Goal: Check status: Check status

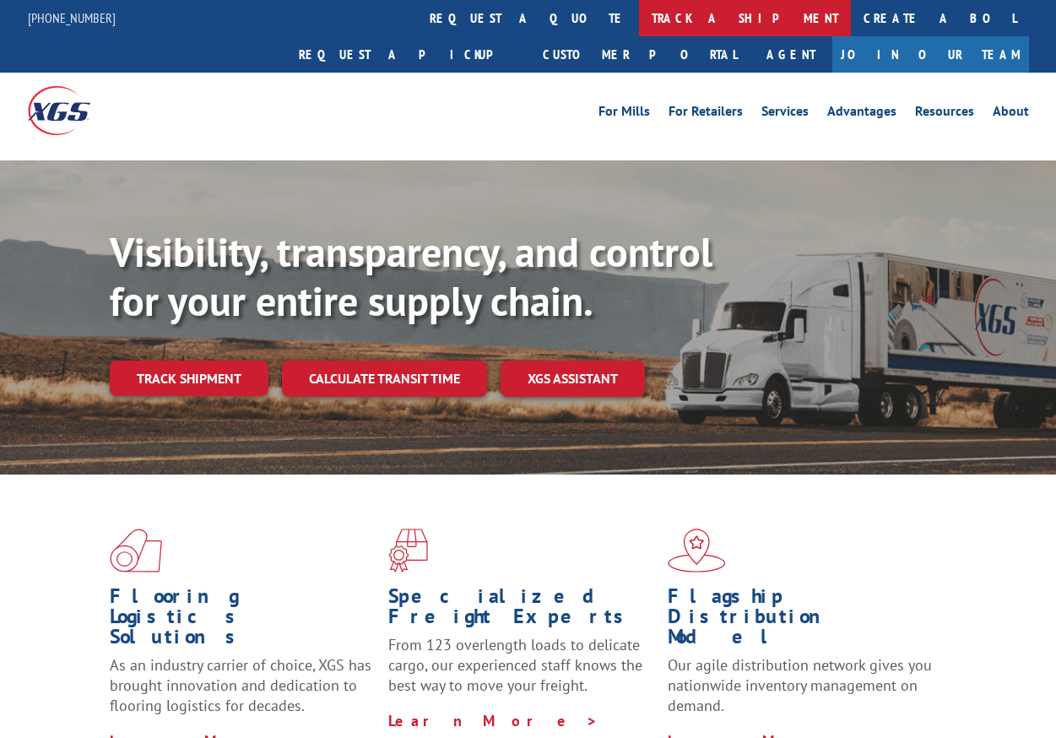
click at [639, 8] on link "track a shipment" at bounding box center [745, 18] width 212 height 36
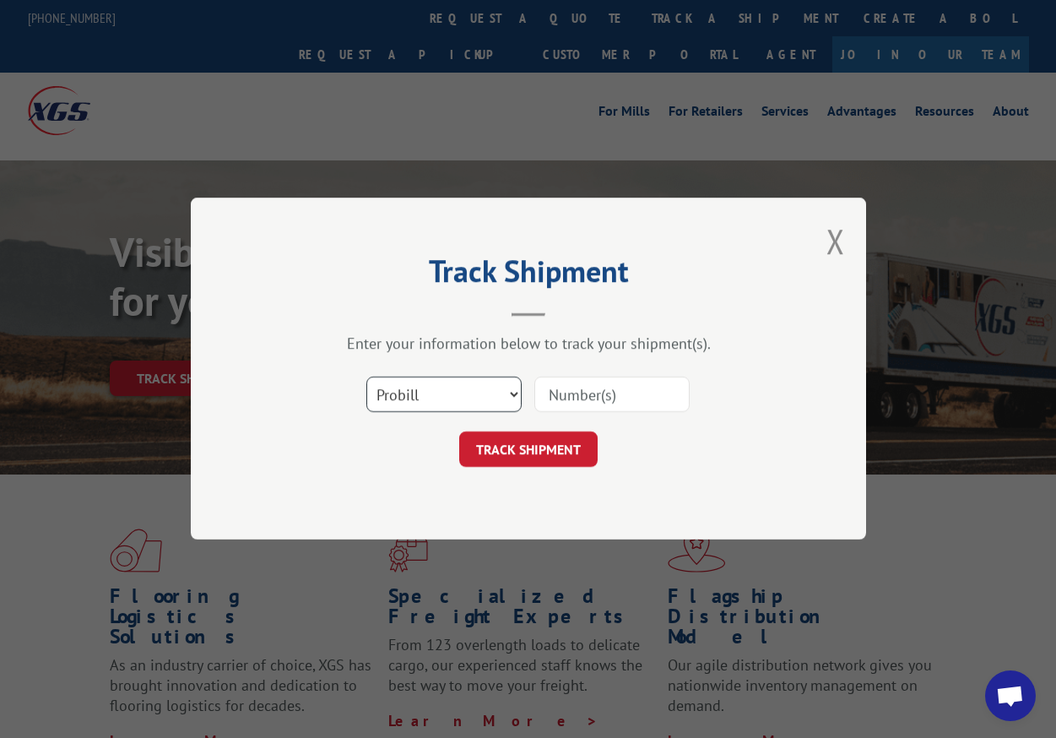
select select "bol"
click at [547, 397] on input at bounding box center [612, 394] width 155 height 35
paste input "741415"
type input "741415"
click at [540, 444] on button "TRACK SHIPMENT" at bounding box center [528, 449] width 138 height 35
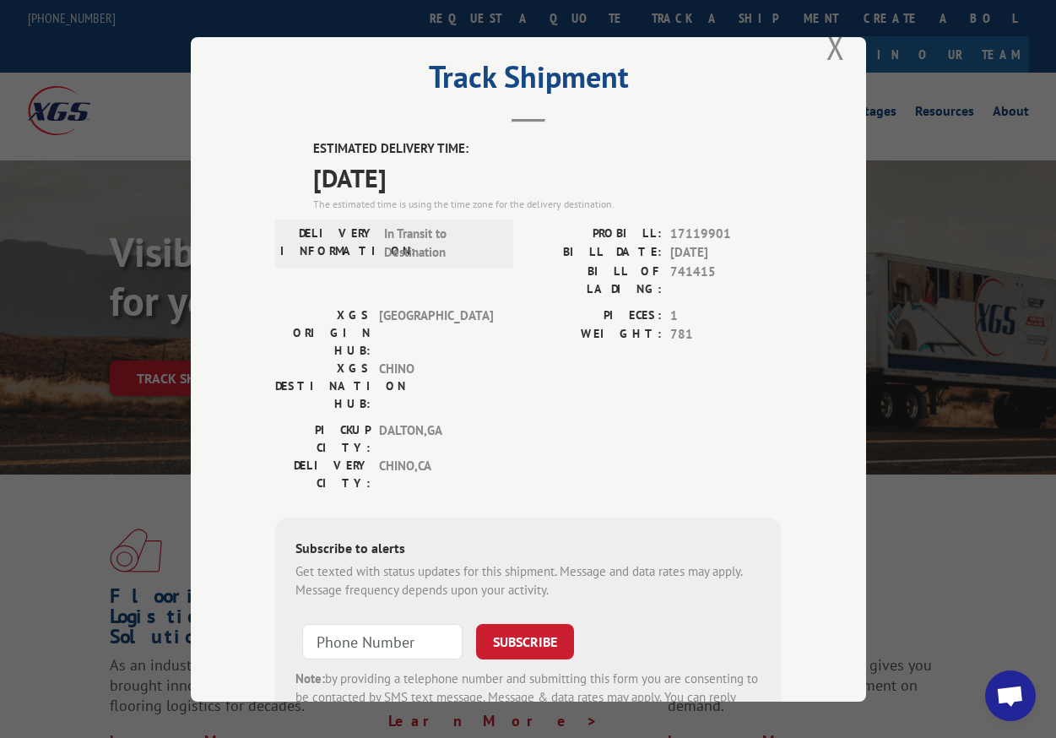
scroll to position [32, 0]
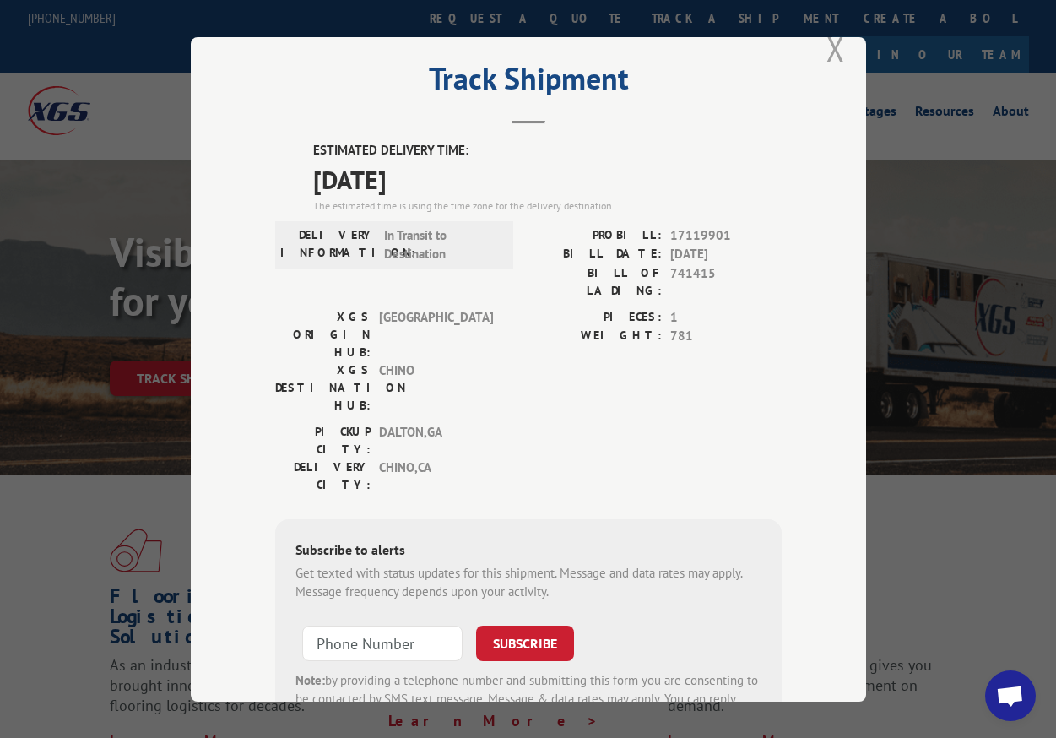
click at [833, 57] on button "Close modal" at bounding box center [836, 48] width 19 height 45
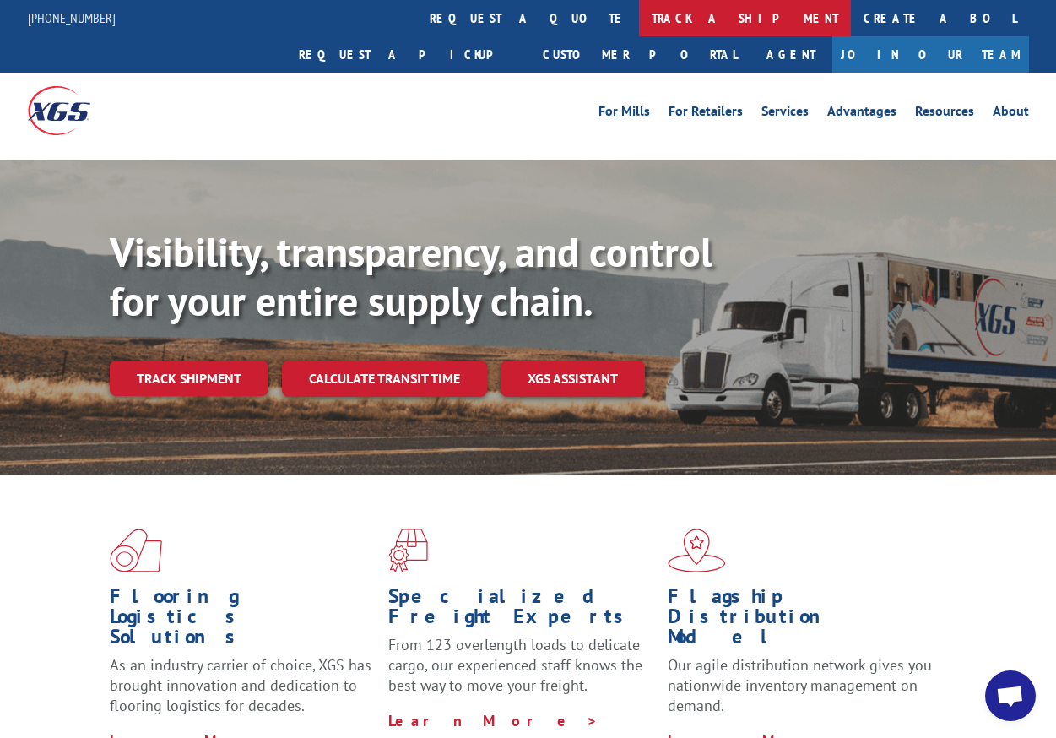
click at [639, 11] on link "track a shipment" at bounding box center [745, 18] width 212 height 36
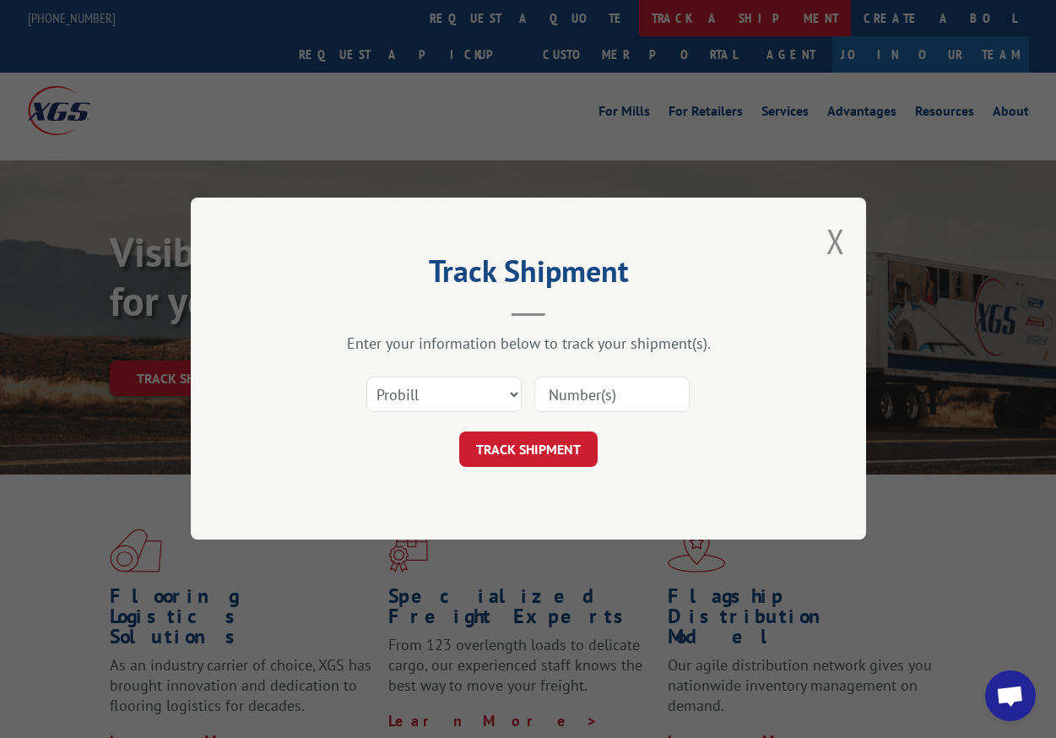
scroll to position [0, 0]
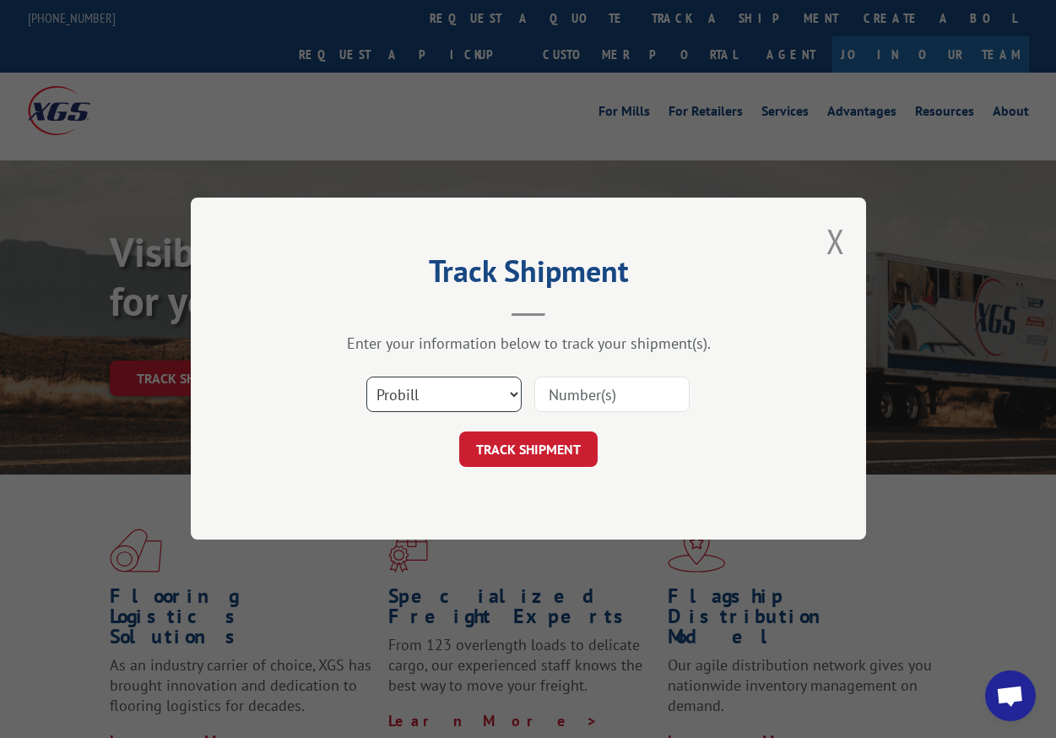
select select "bol"
click at [560, 390] on input at bounding box center [612, 394] width 155 height 35
paste input "741154"
click at [551, 398] on input "741154" at bounding box center [612, 394] width 155 height 35
type input "741154"
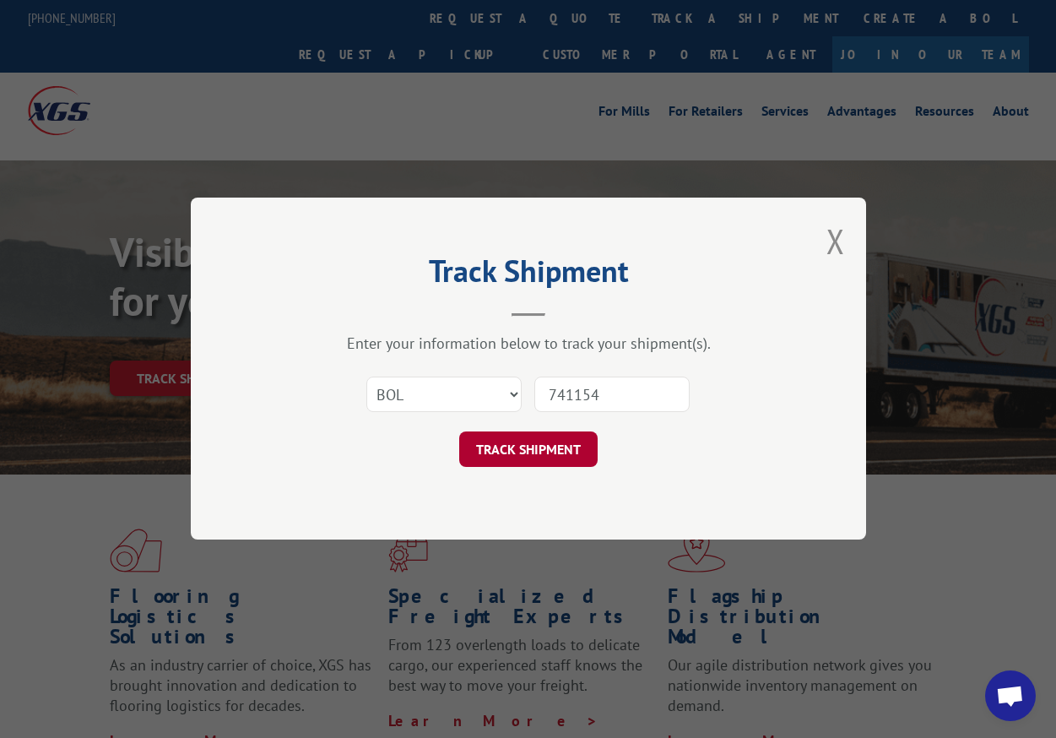
click at [557, 453] on button "TRACK SHIPMENT" at bounding box center [528, 449] width 138 height 35
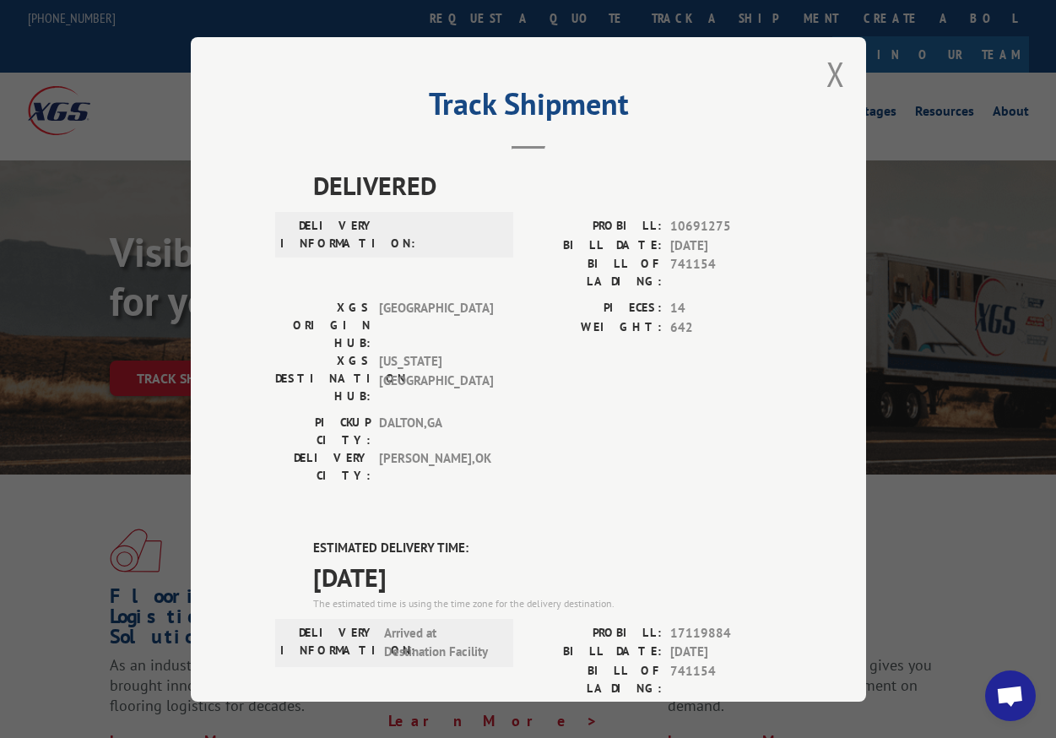
scroll to position [10, 0]
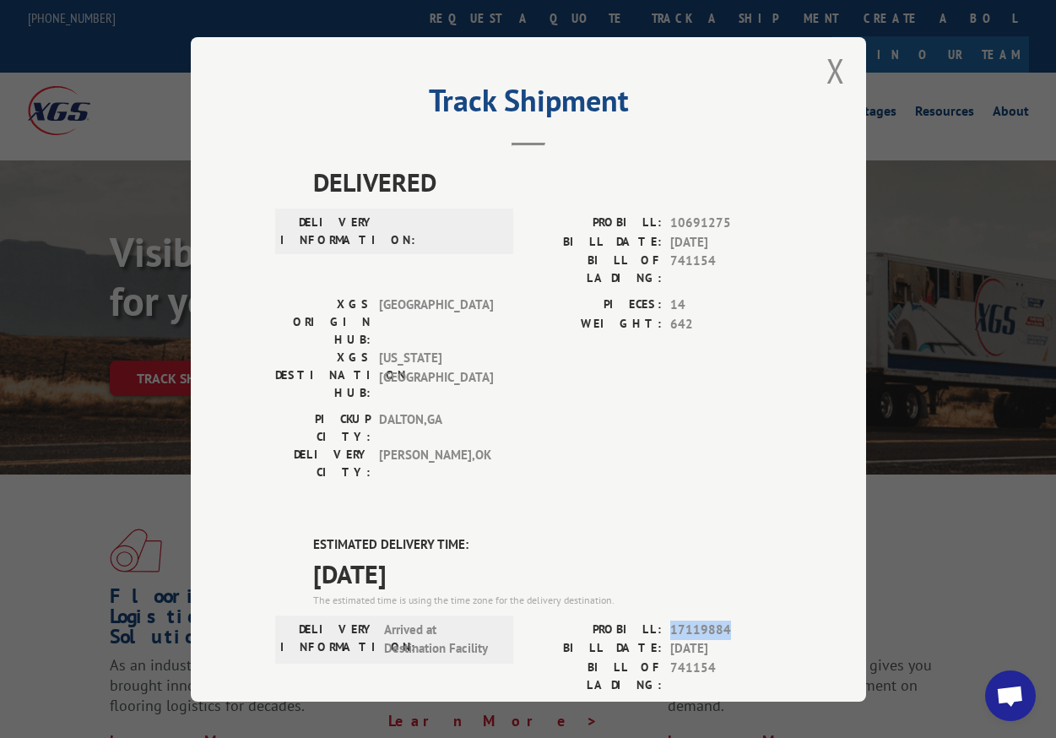
drag, startPoint x: 723, startPoint y: 523, endPoint x: 670, endPoint y: 523, distance: 52.4
click at [670, 620] on span "17119884" at bounding box center [725, 629] width 111 height 19
copy span "17119884"
drag, startPoint x: 716, startPoint y: 561, endPoint x: 670, endPoint y: 563, distance: 45.7
click at [670, 658] on span "741154" at bounding box center [725, 675] width 111 height 35
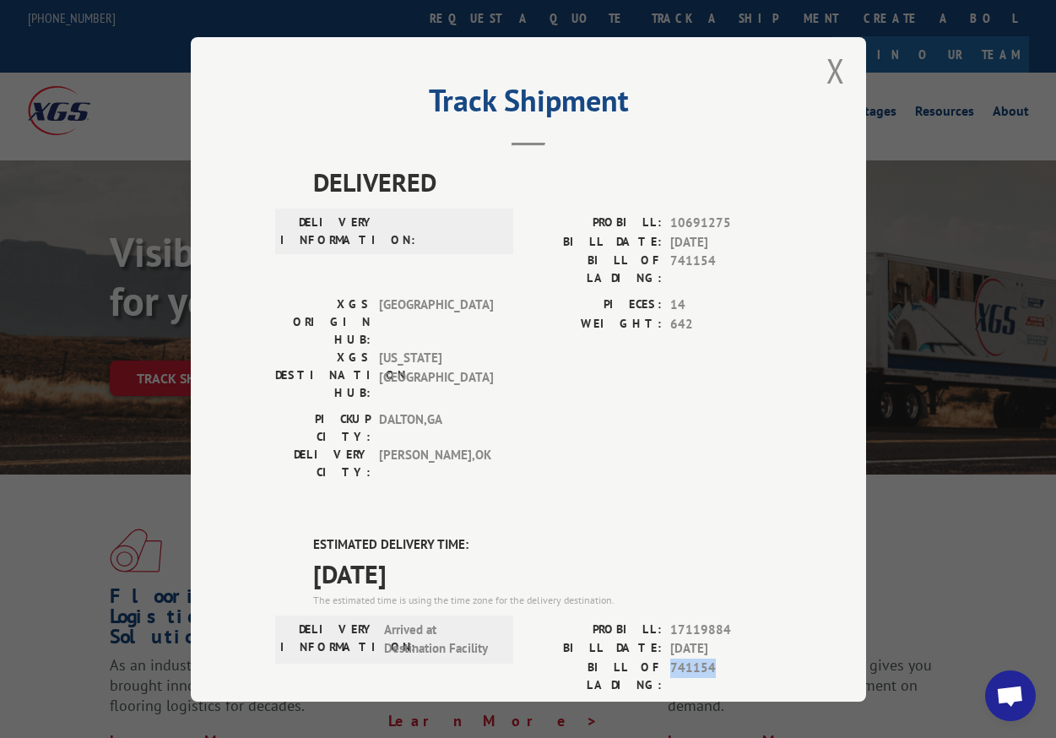
copy span "741154"
click at [828, 64] on button "Close modal" at bounding box center [836, 70] width 19 height 45
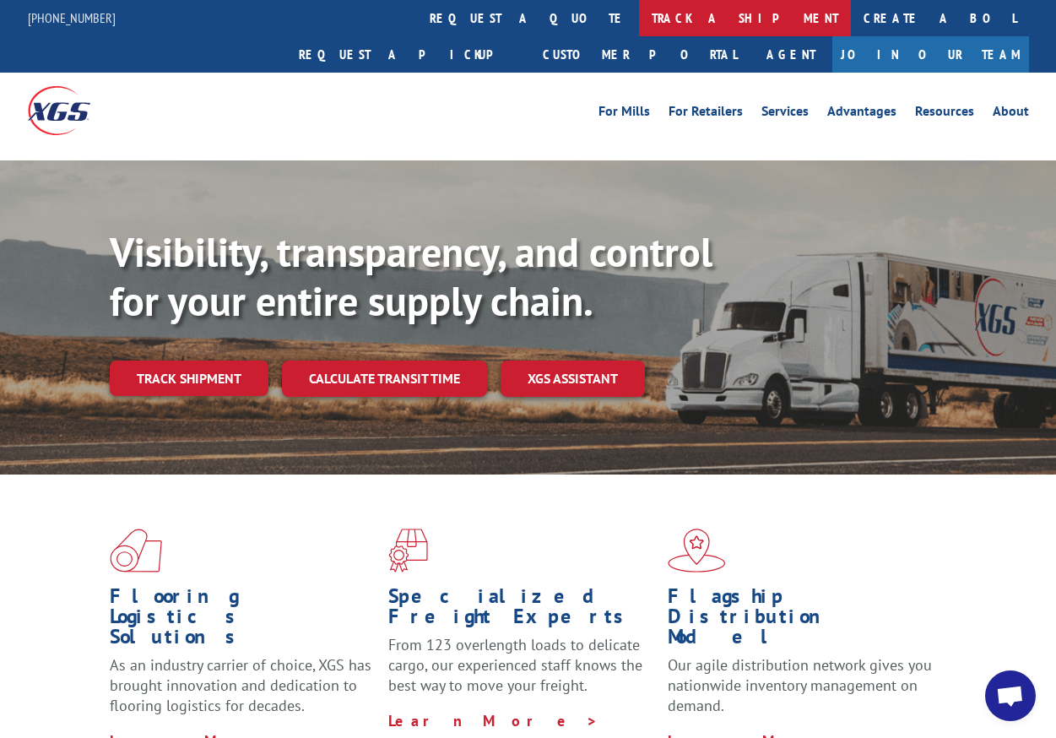
click at [639, 8] on link "track a shipment" at bounding box center [745, 18] width 212 height 36
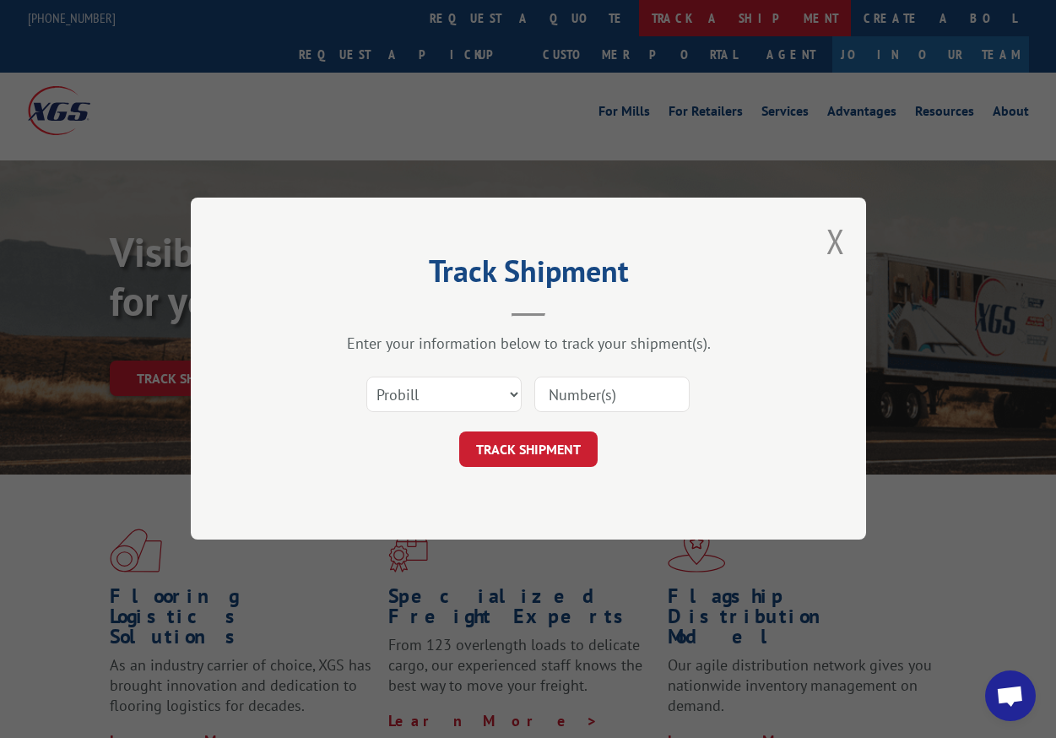
scroll to position [0, 0]
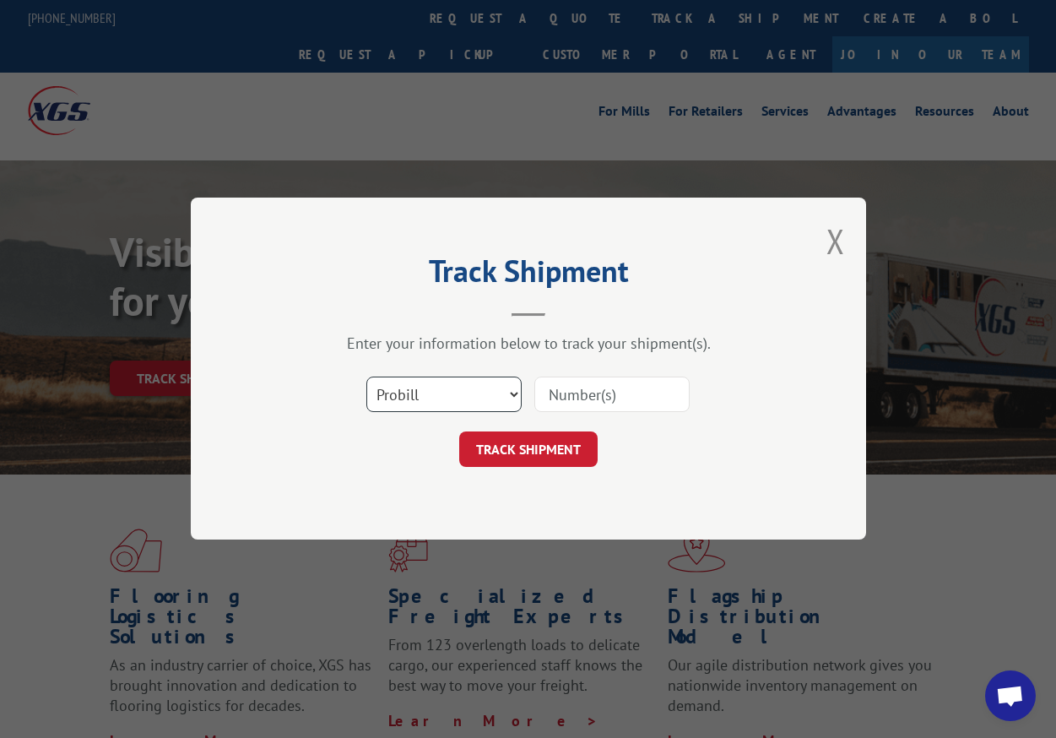
select select "bol"
click at [564, 393] on input at bounding box center [612, 394] width 155 height 35
paste input "741050"
type input "741050"
click at [565, 444] on button "TRACK SHIPMENT" at bounding box center [528, 449] width 138 height 35
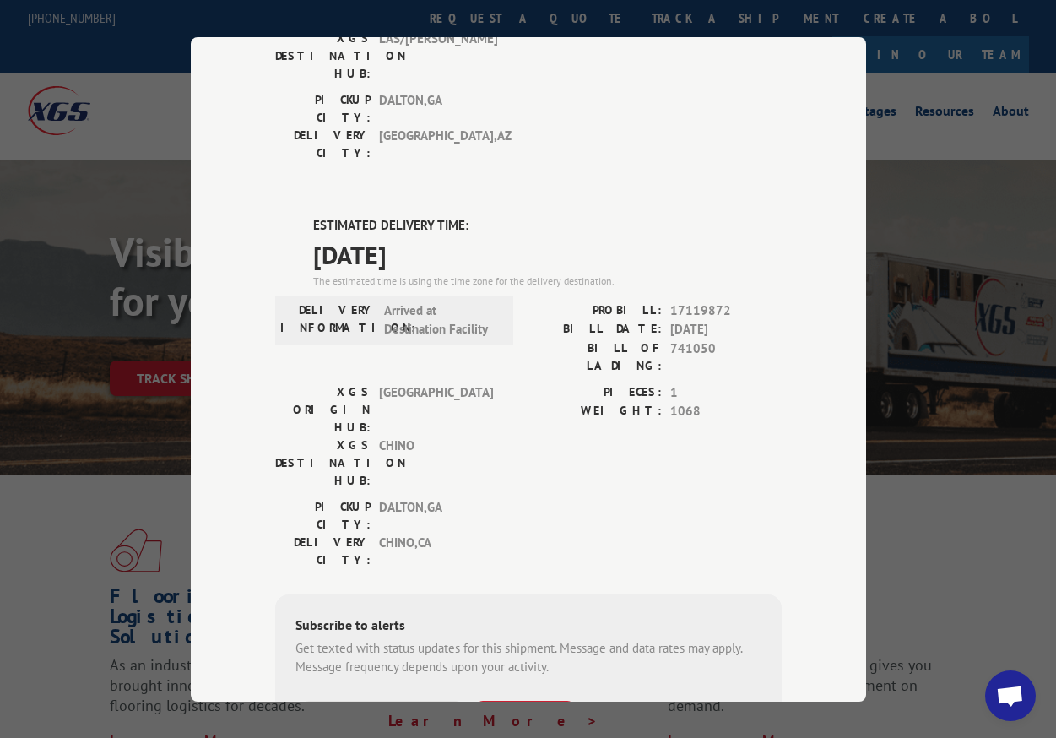
scroll to position [318, 0]
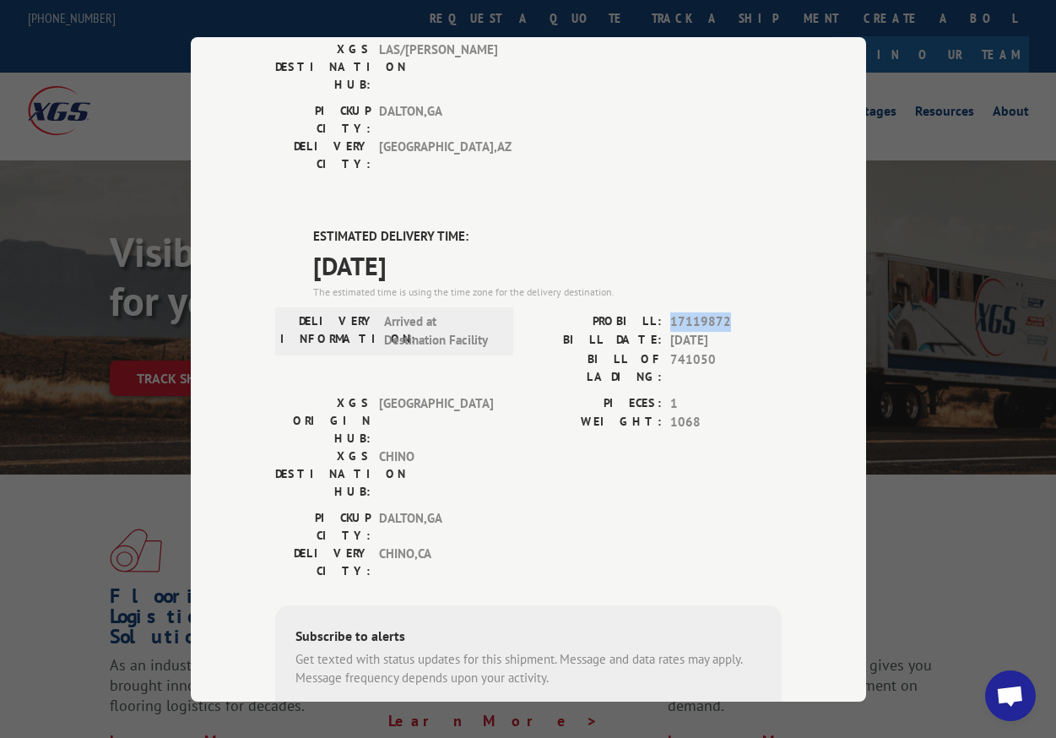
drag, startPoint x: 730, startPoint y: 218, endPoint x: 672, endPoint y: 220, distance: 57.5
click at [672, 312] on span "17119872" at bounding box center [725, 321] width 111 height 19
copy span "17119872"
drag, startPoint x: 714, startPoint y: 254, endPoint x: 672, endPoint y: 254, distance: 41.4
click at [672, 350] on span "741050" at bounding box center [725, 367] width 111 height 35
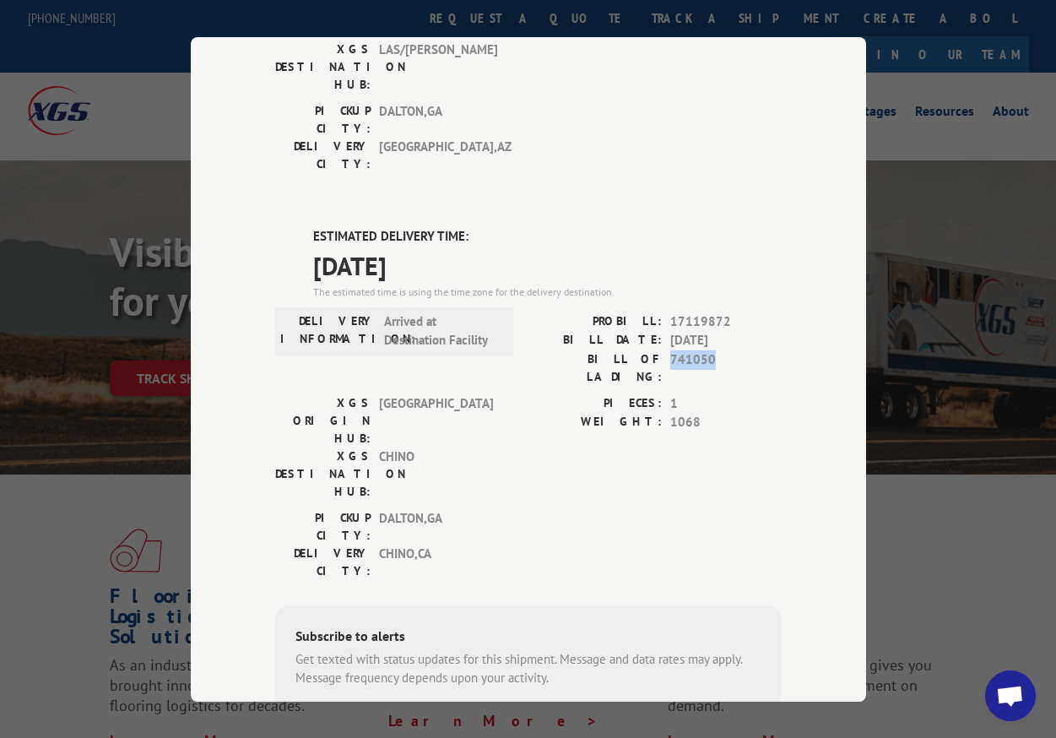
copy span "741050"
